Goal: Download file/media

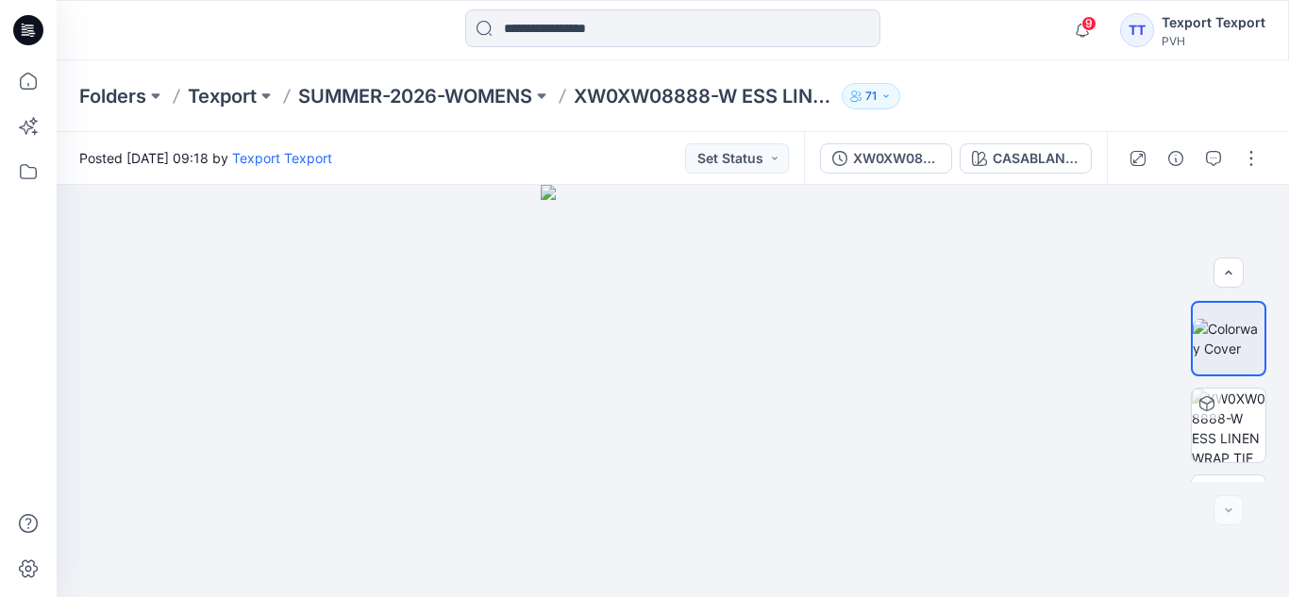
scroll to position [68, 0]
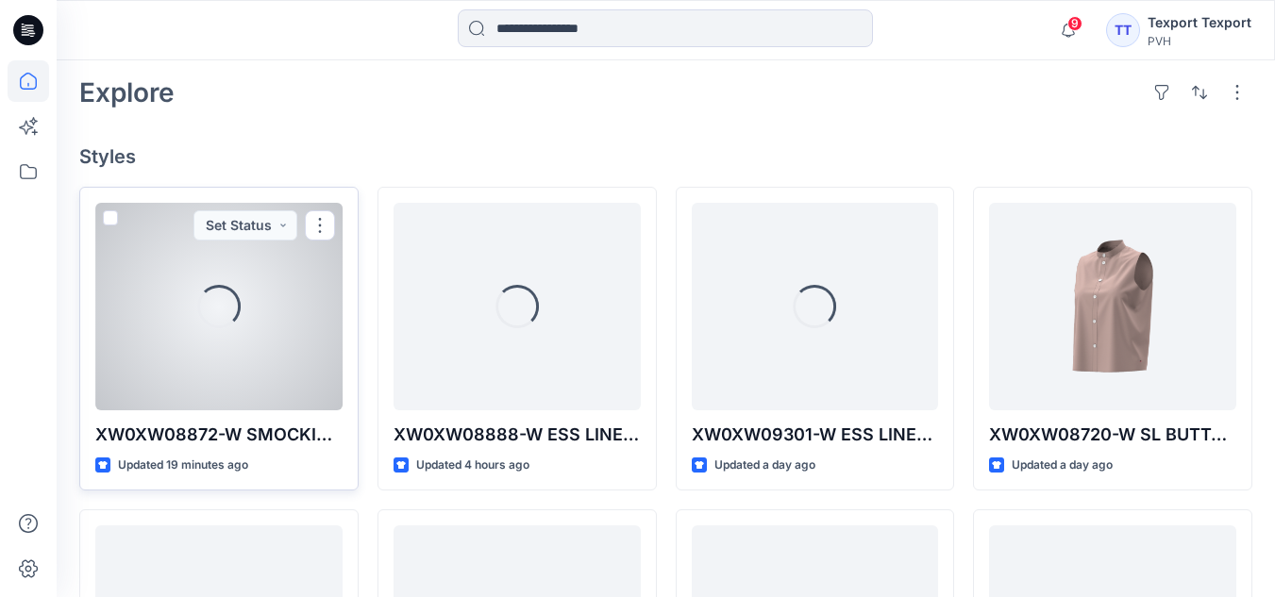
scroll to position [472, 0]
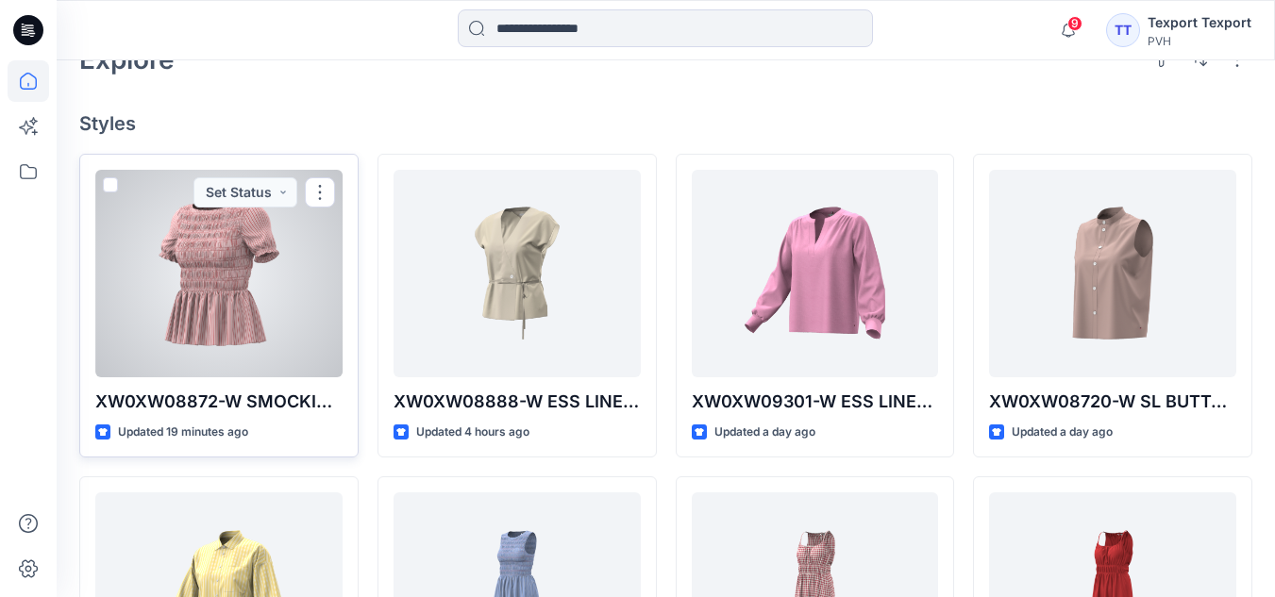
click at [216, 297] on div at bounding box center [218, 274] width 247 height 208
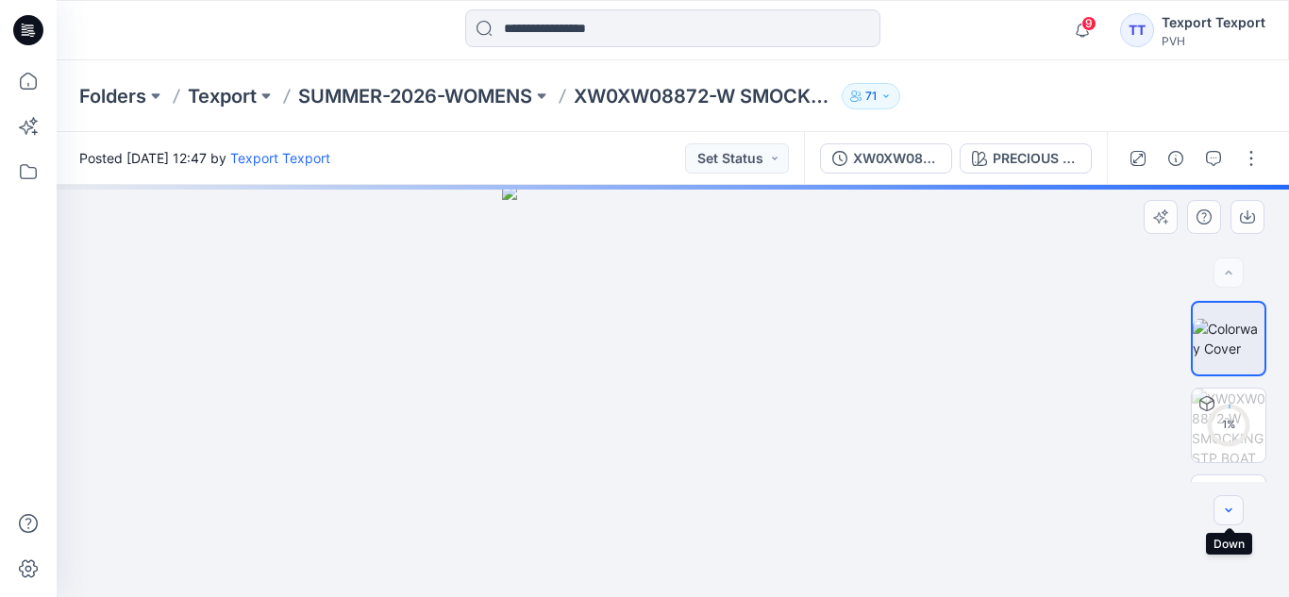
click at [1226, 503] on icon "button" at bounding box center [1228, 510] width 15 height 15
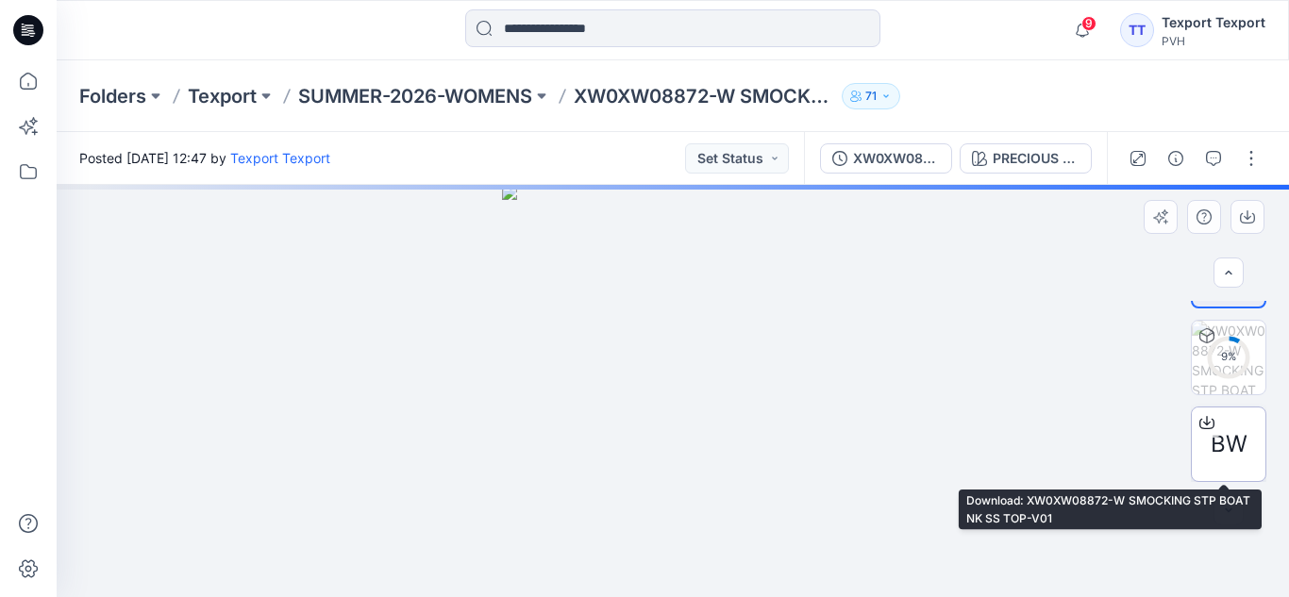
click at [1218, 426] on div "BW" at bounding box center [1228, 444] width 75 height 75
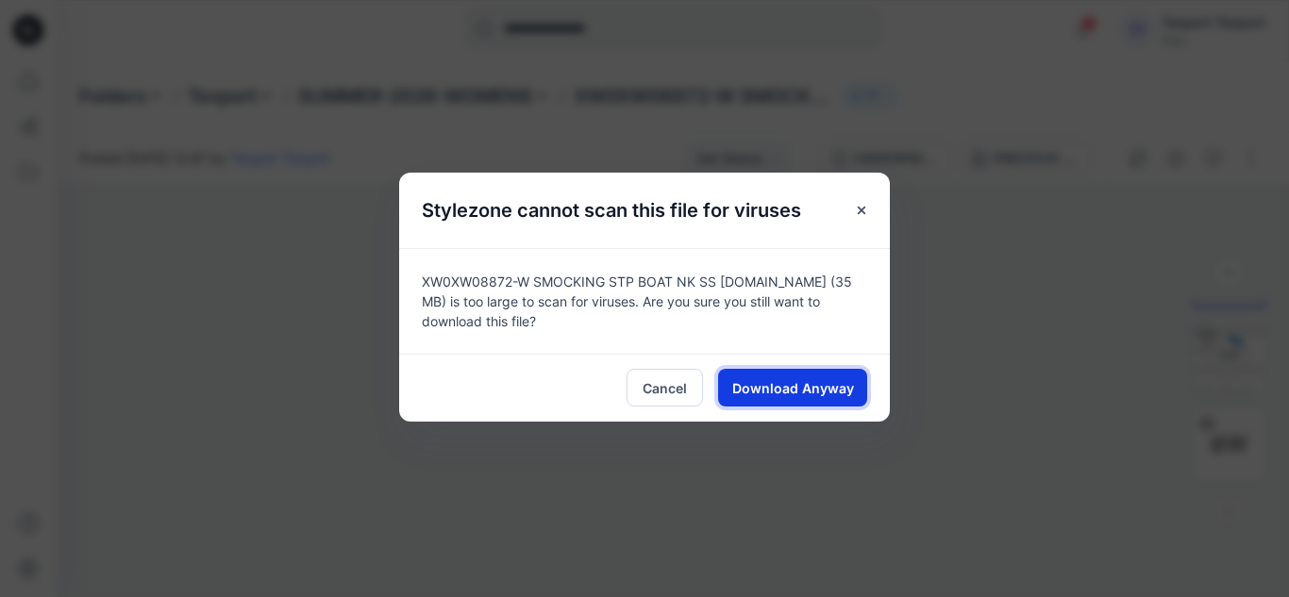
click at [814, 394] on span "Download Anyway" at bounding box center [793, 388] width 122 height 20
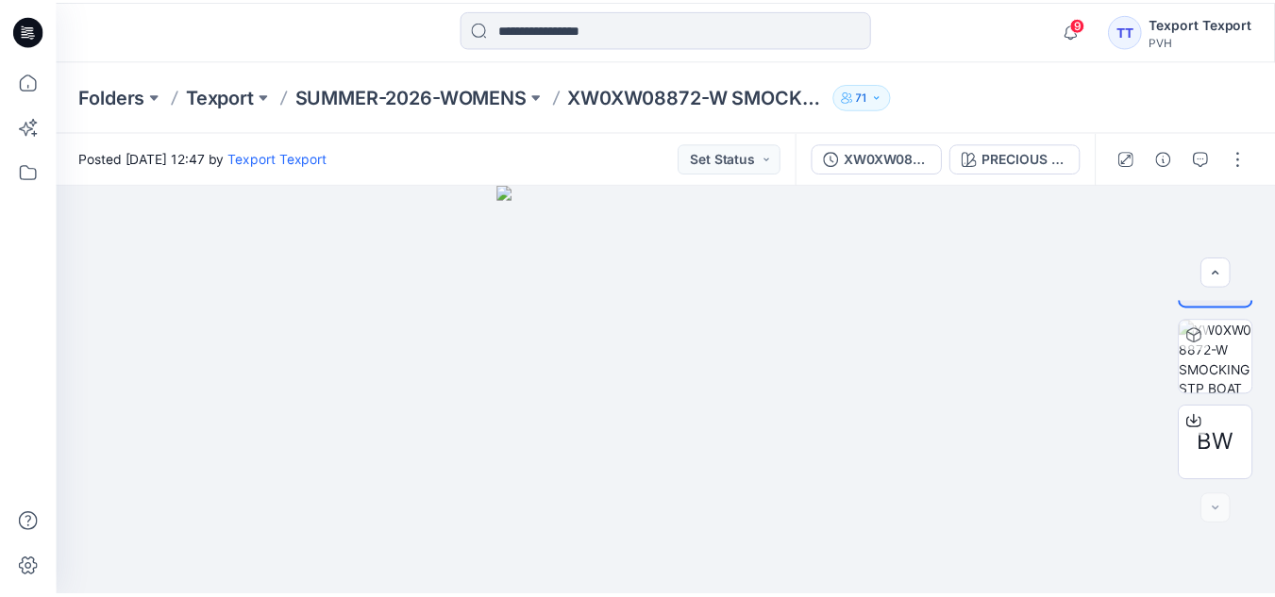
scroll to position [472, 0]
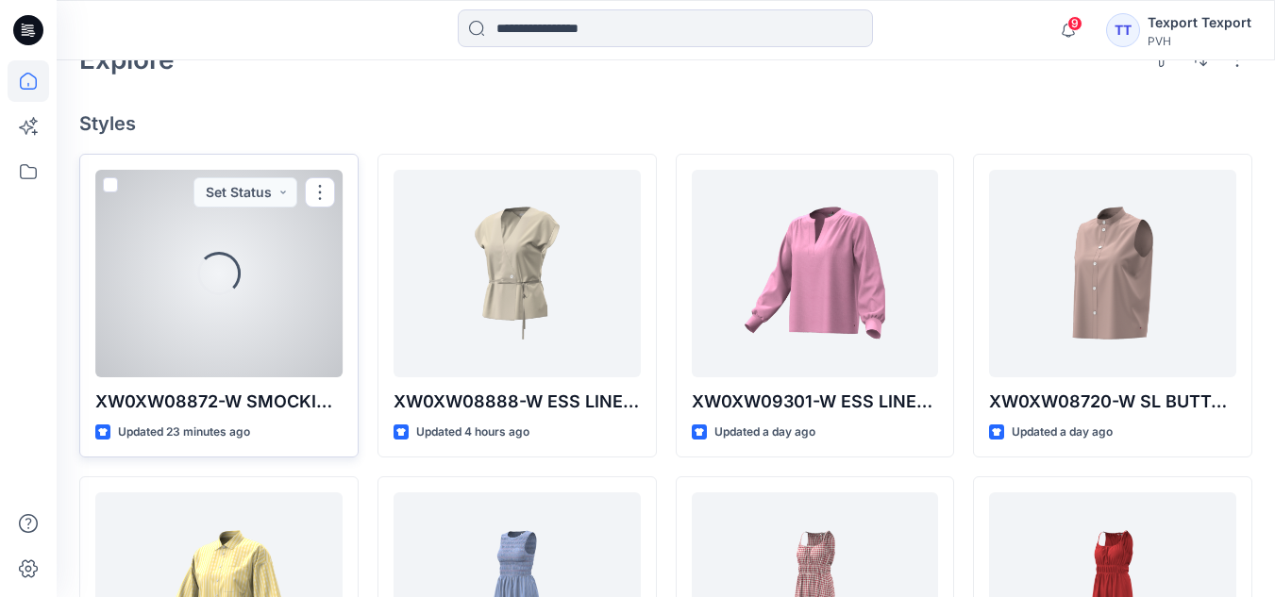
click at [299, 280] on div "Loading..." at bounding box center [218, 274] width 247 height 208
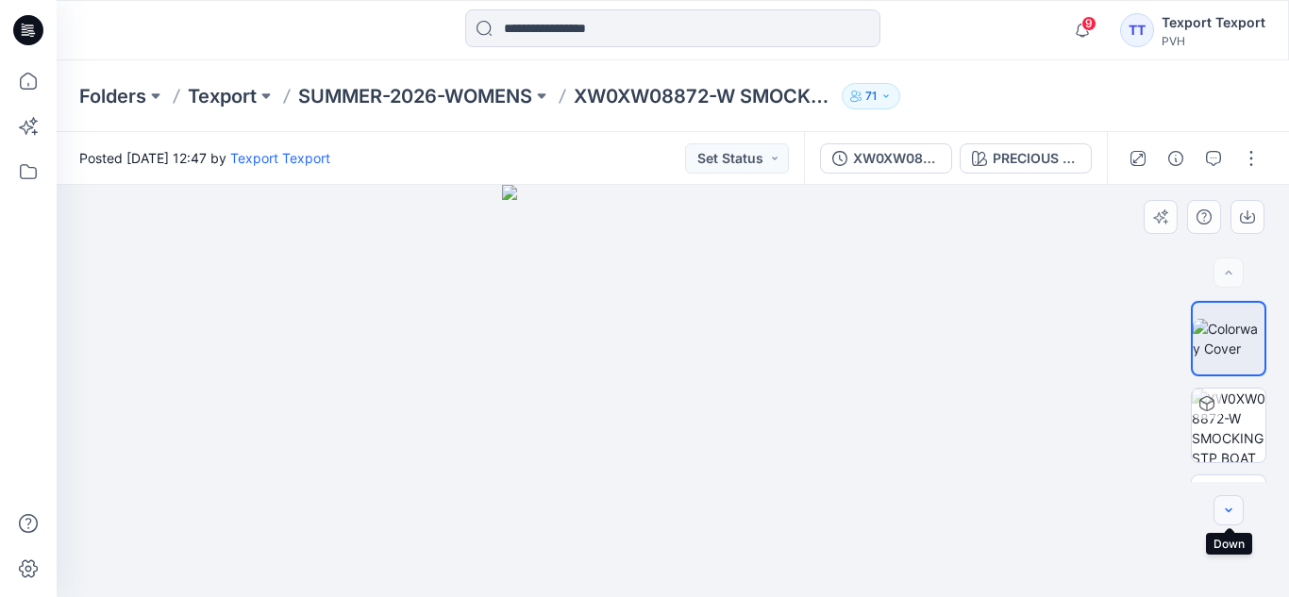
click at [1234, 507] on icon "button" at bounding box center [1228, 510] width 15 height 15
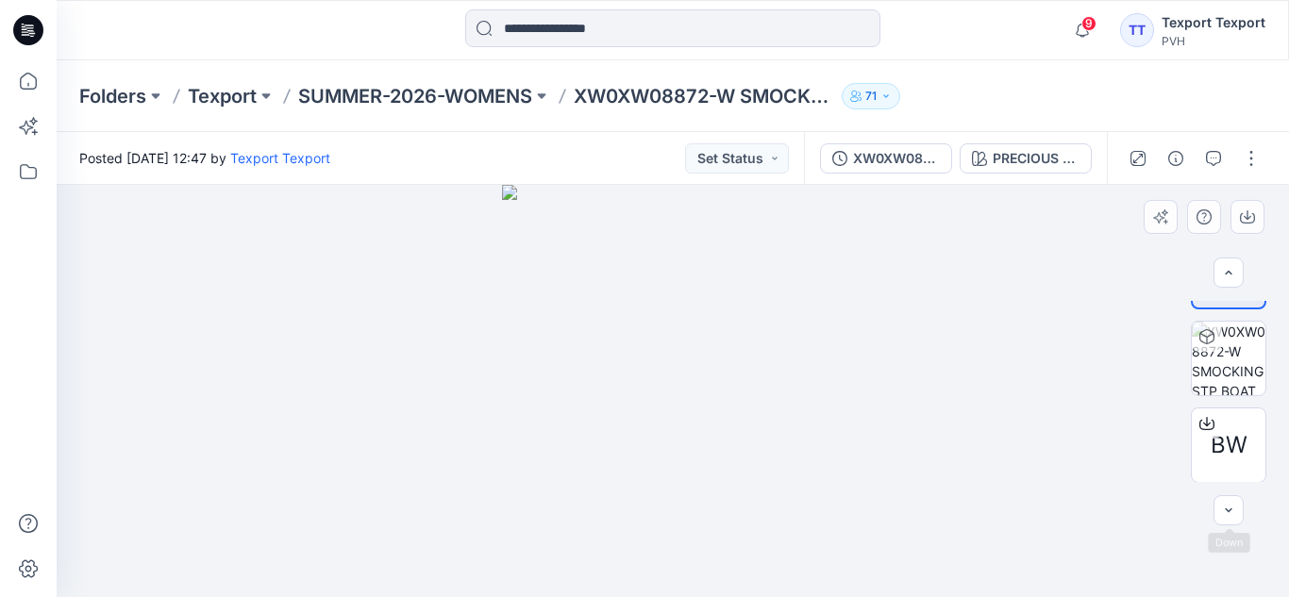
scroll to position [68, 0]
drag, startPoint x: 17, startPoint y: 311, endPoint x: 171, endPoint y: 461, distance: 214.2
click at [17, 311] on div at bounding box center [29, 328] width 42 height 537
